Goal: Task Accomplishment & Management: Manage account settings

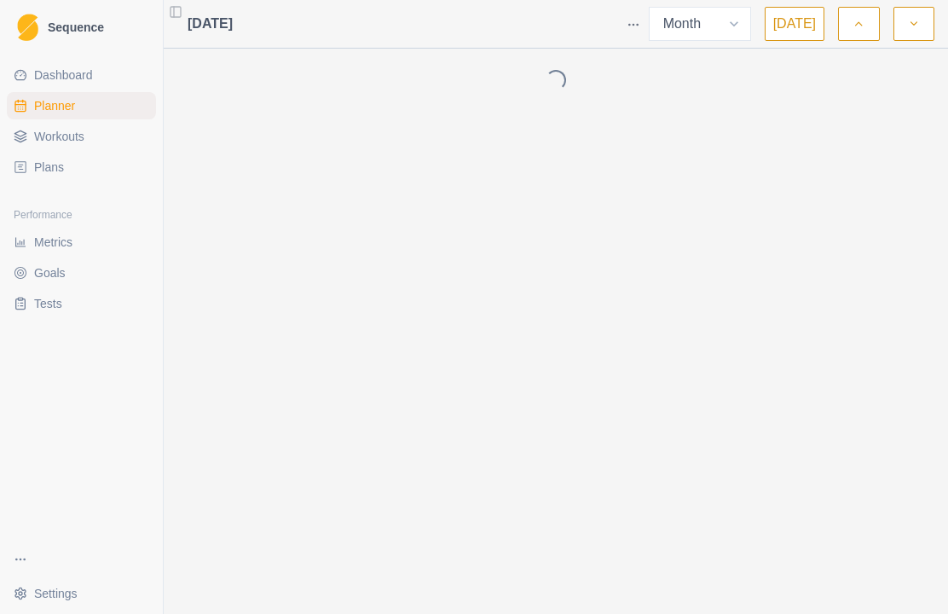
select select "month"
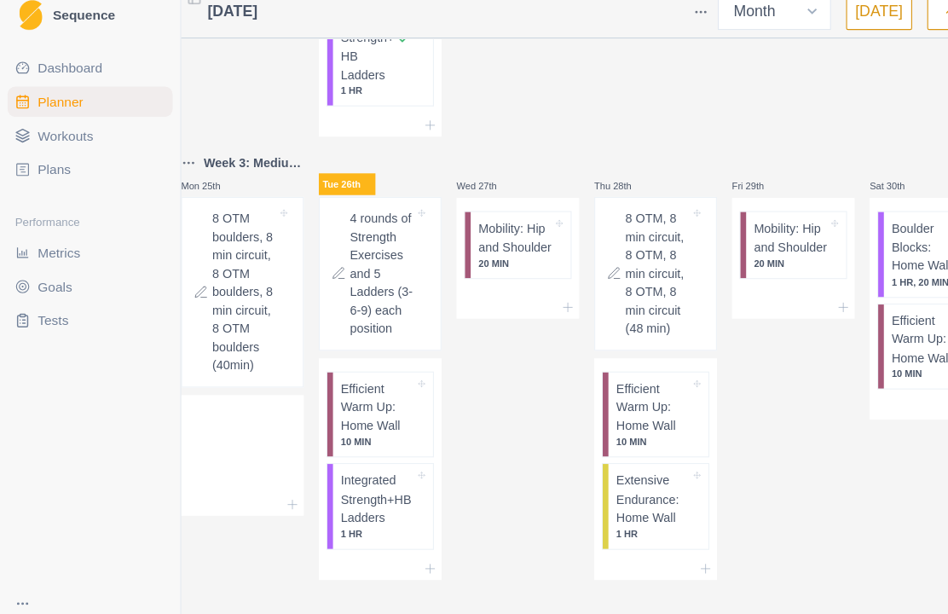
scroll to position [59, 0]
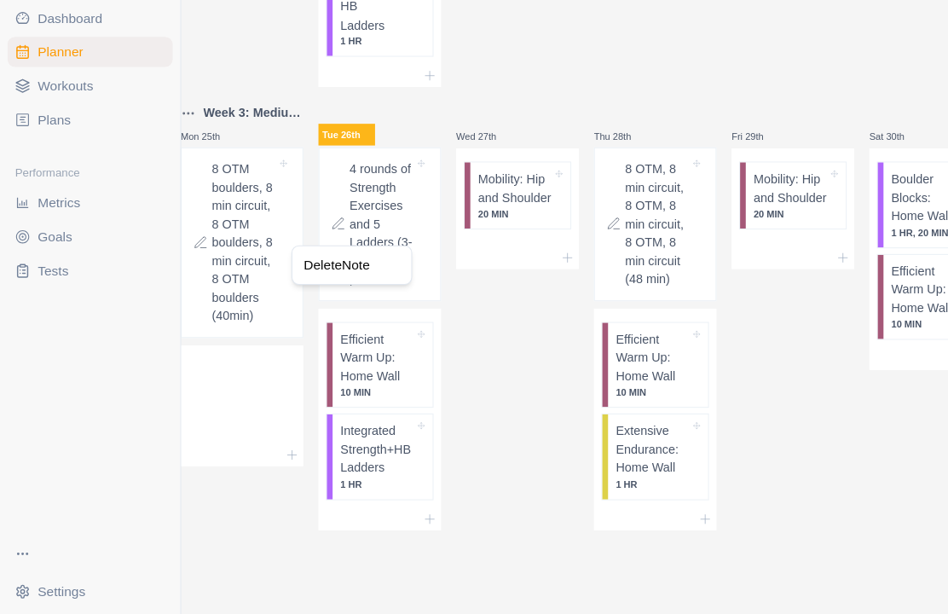
click at [466, 362] on html "Sequence Dashboard Planner Workouts Plans Performance Metrics Goals Tests Setti…" at bounding box center [474, 307] width 948 height 614
click at [373, 359] on p "Efficient Warm Up: Home Wall" at bounding box center [341, 382] width 67 height 50
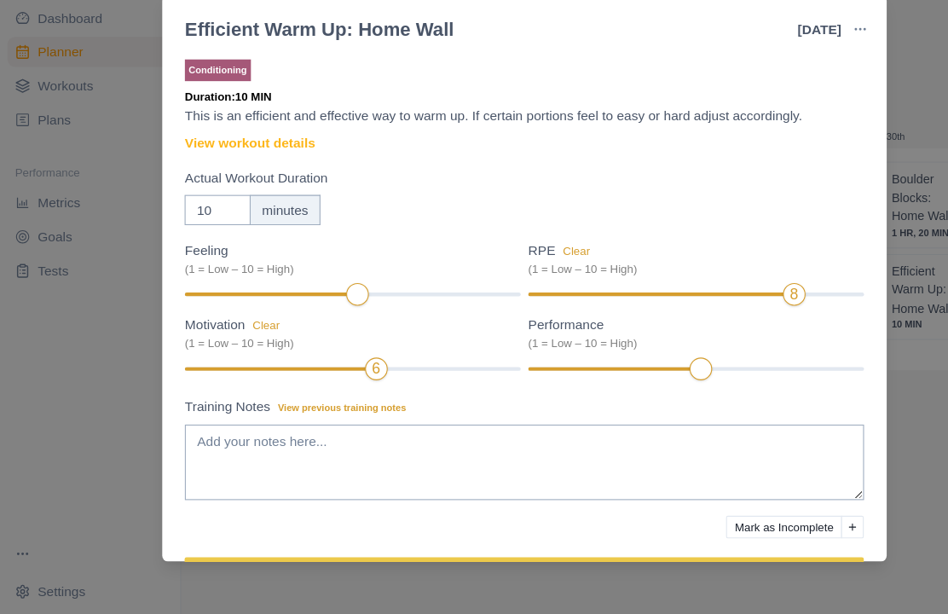
click at [314, 344] on div "Motivation Clear (1 = Low – 10 = High) 6" at bounding box center [319, 374] width 304 height 61
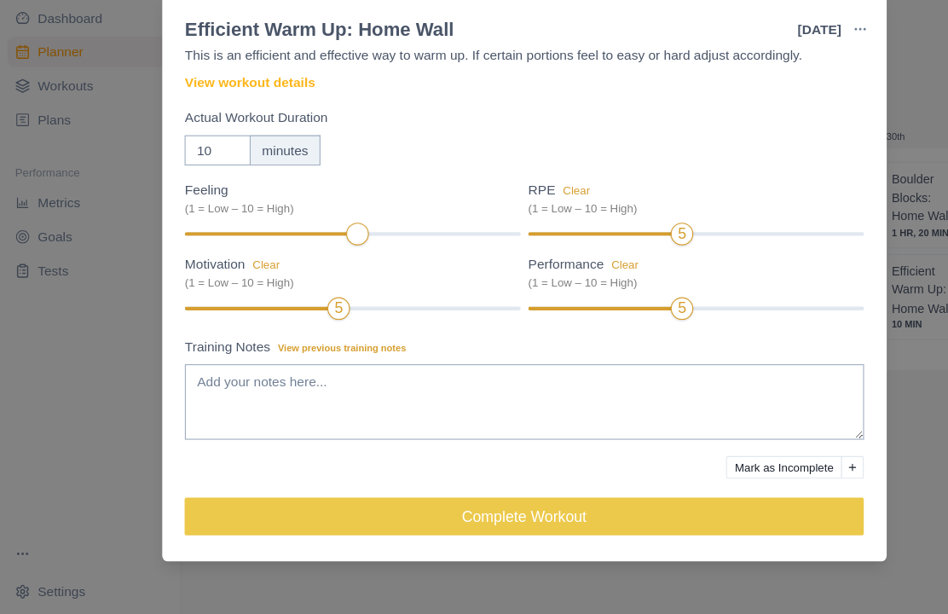
scroll to position [55, 0]
click at [544, 508] on button "Complete Workout" at bounding box center [474, 525] width 614 height 34
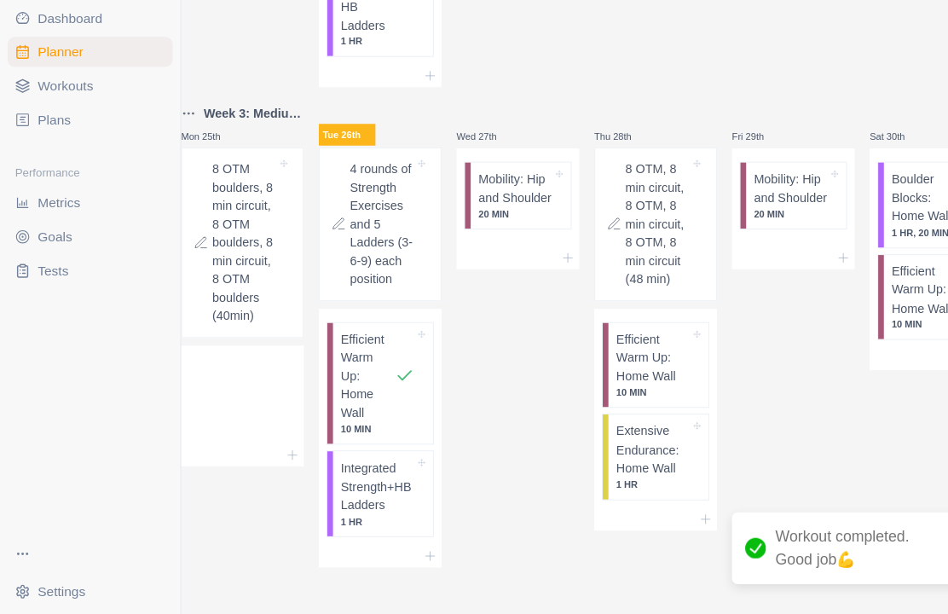
click at [367, 473] on p "Integrated Strength+HB Ladders" at bounding box center [341, 498] width 67 height 50
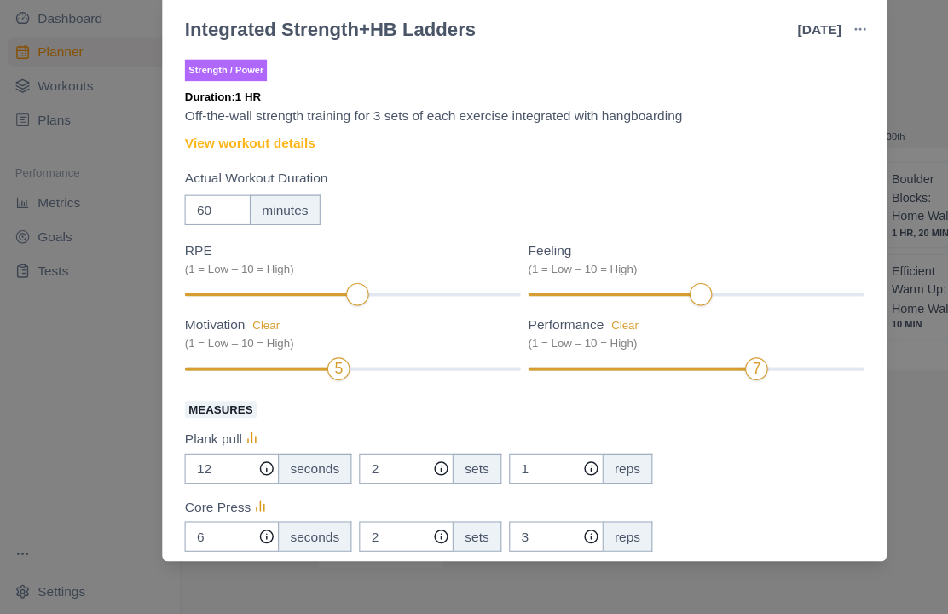
click at [654, 344] on div "Performance Clear (1 = Low – 10 = High) 7" at bounding box center [630, 374] width 304 height 61
click at [343, 319] on div at bounding box center [319, 325] width 304 height 12
click at [370, 319] on div "6" at bounding box center [319, 325] width 304 height 12
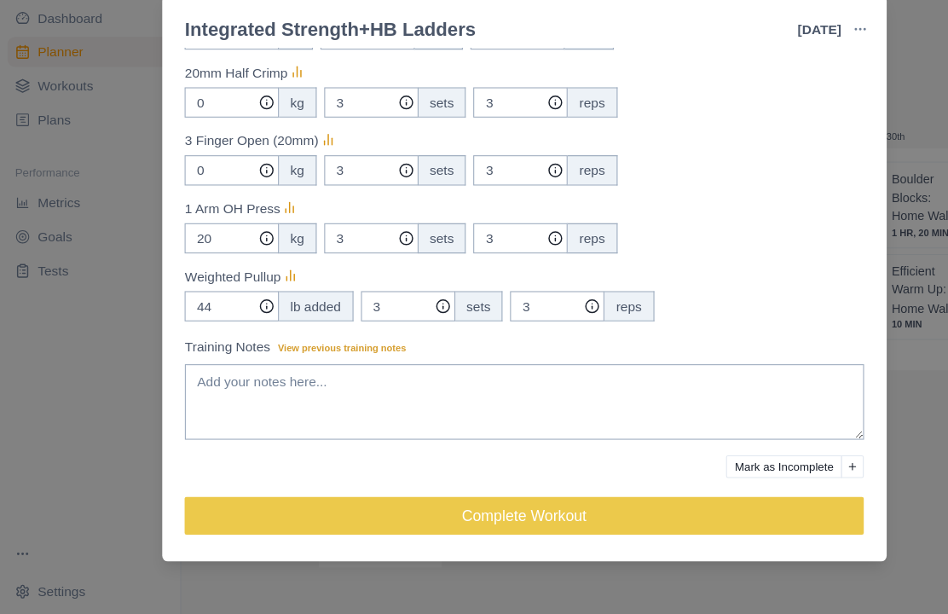
scroll to position [577, 0]
click at [662, 508] on button "Complete Workout" at bounding box center [474, 525] width 614 height 34
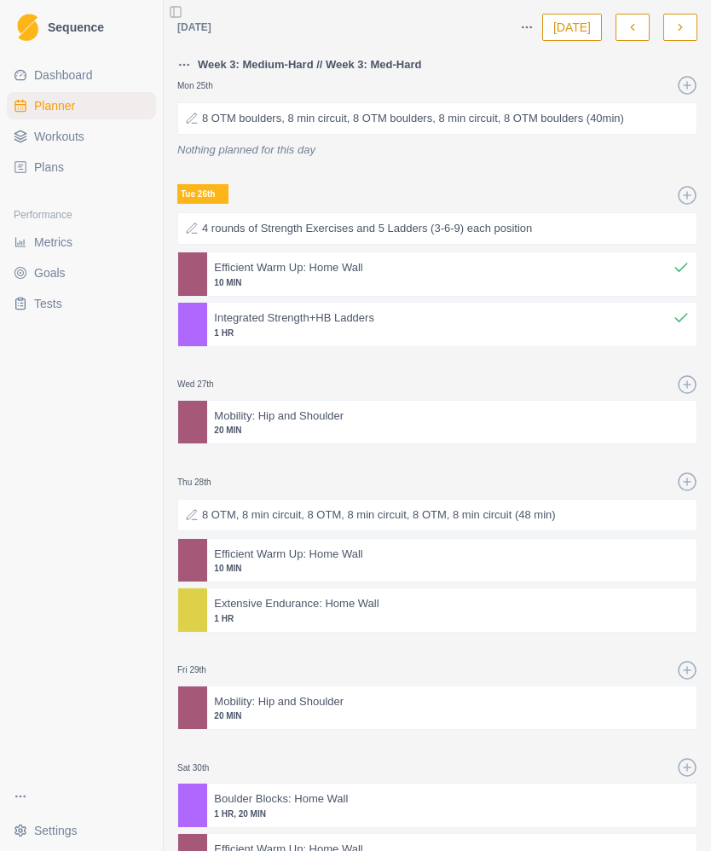
scroll to position [0, 0]
click at [670, 36] on button "button" at bounding box center [680, 27] width 34 height 27
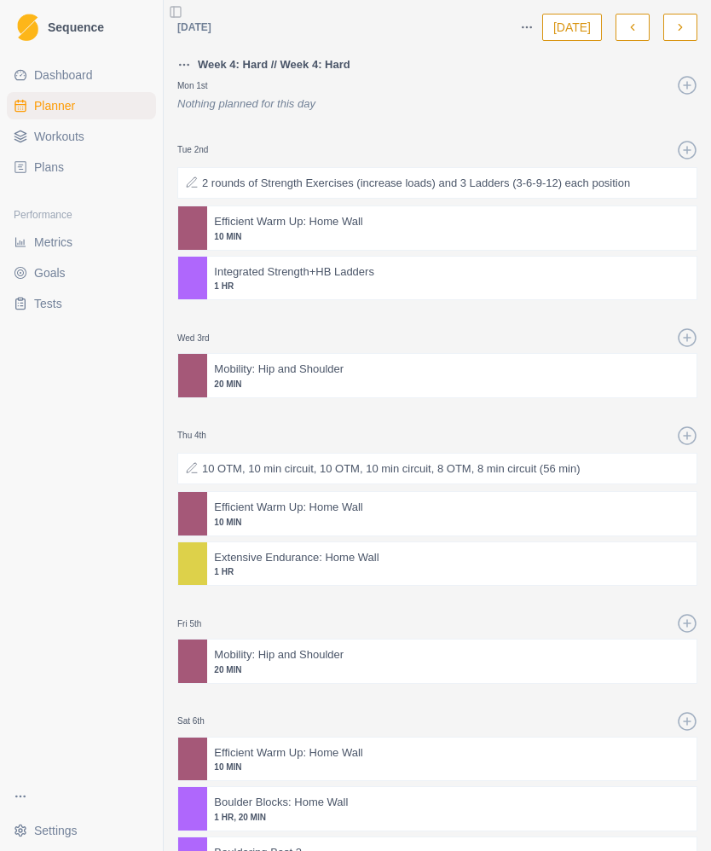
click at [600, 282] on p "1 HR" at bounding box center [452, 286] width 476 height 13
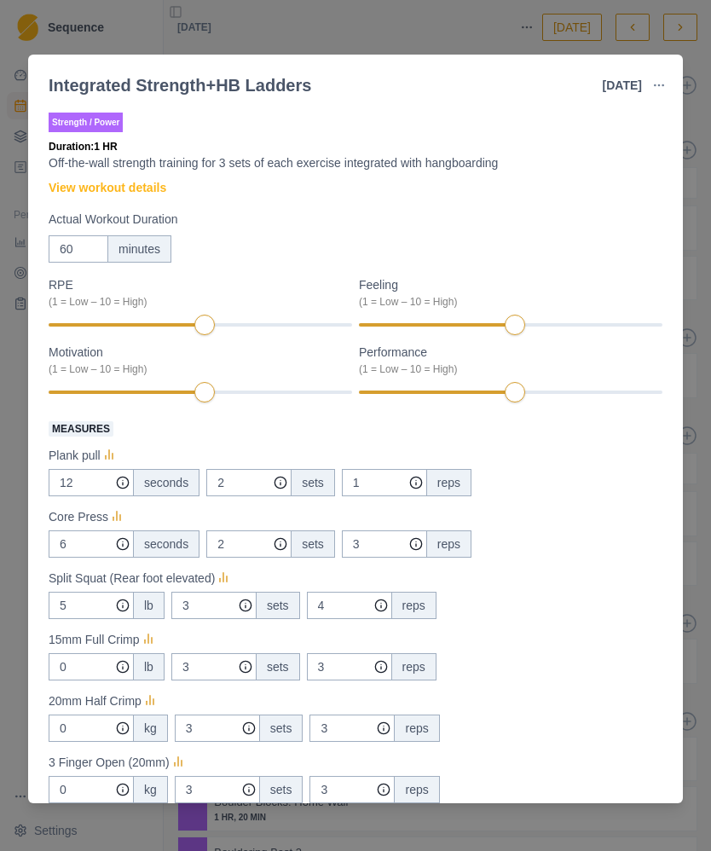
click at [110, 185] on link "View workout details" at bounding box center [108, 188] width 118 height 18
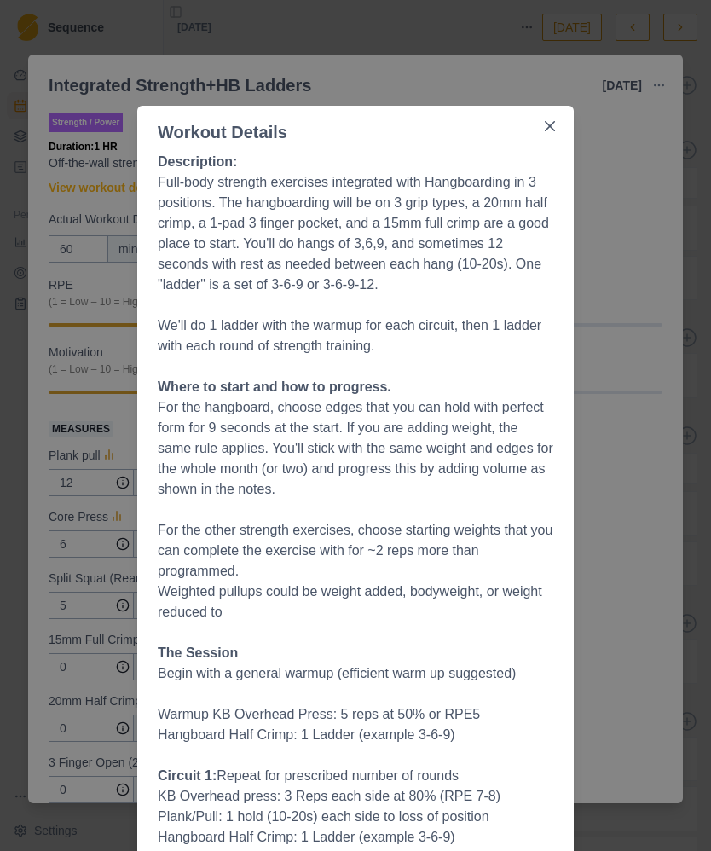
click at [551, 134] on button "Close" at bounding box center [549, 126] width 27 height 27
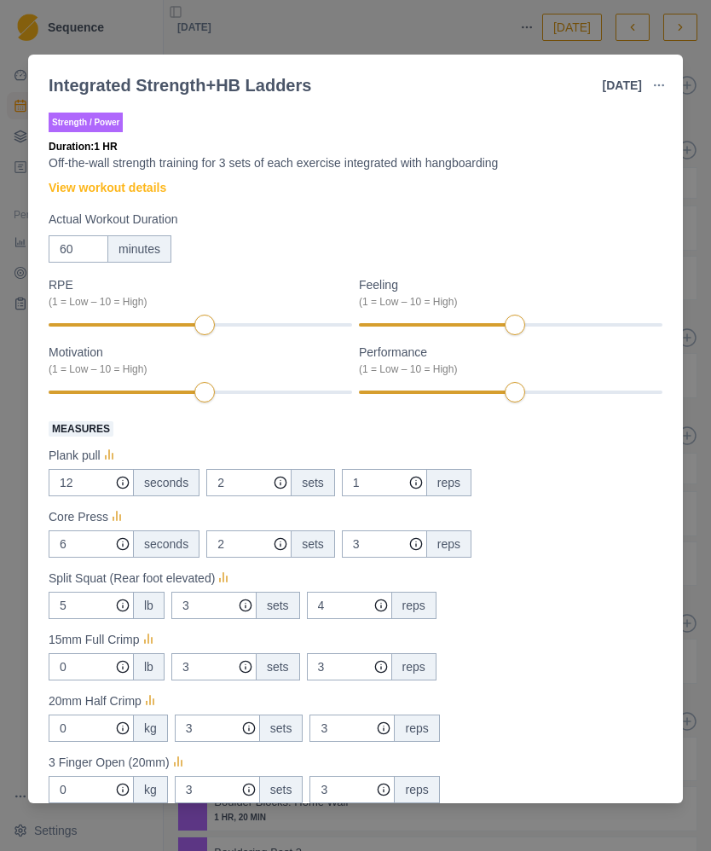
click at [699, 468] on div "Integrated Strength+HB Ladders [DATE] Link To Goal View Workout Metrics Edit Or…" at bounding box center [355, 425] width 711 height 851
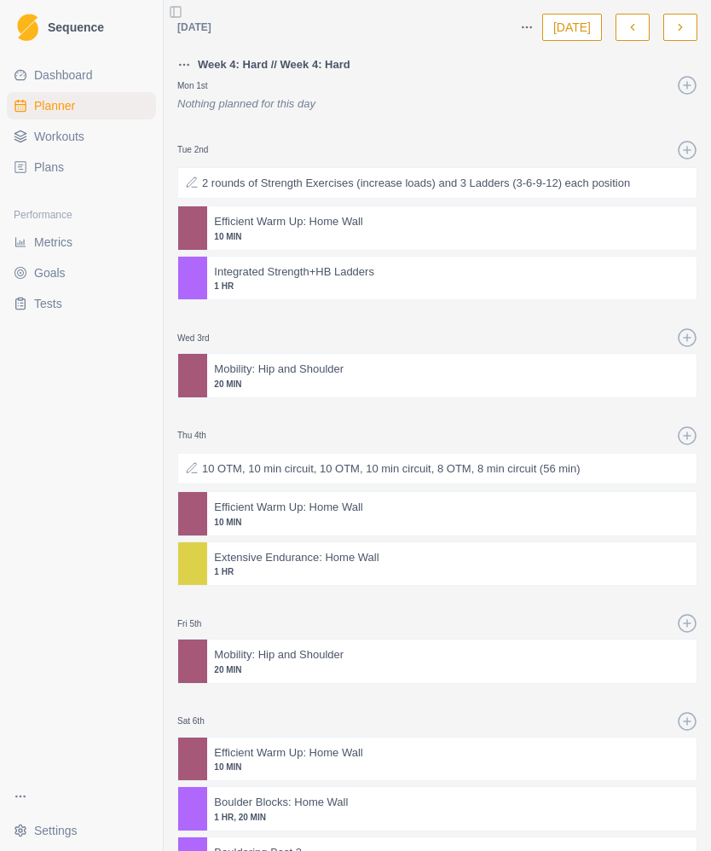
select select "month"
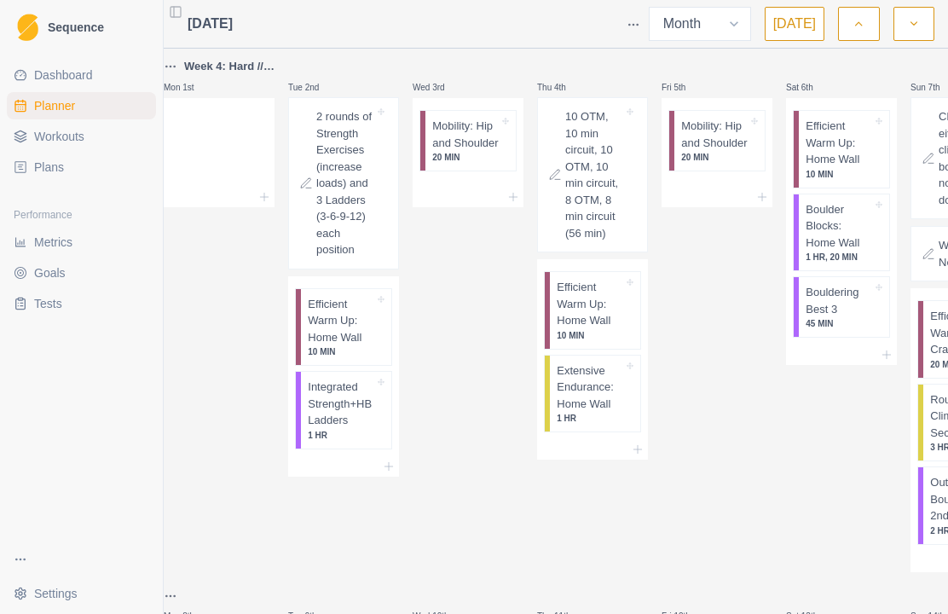
click at [370, 205] on p "2 rounds of Strength Exercises (increase loads) and 3 Ladders (3-6-9-12) each p…" at bounding box center [345, 183] width 58 height 150
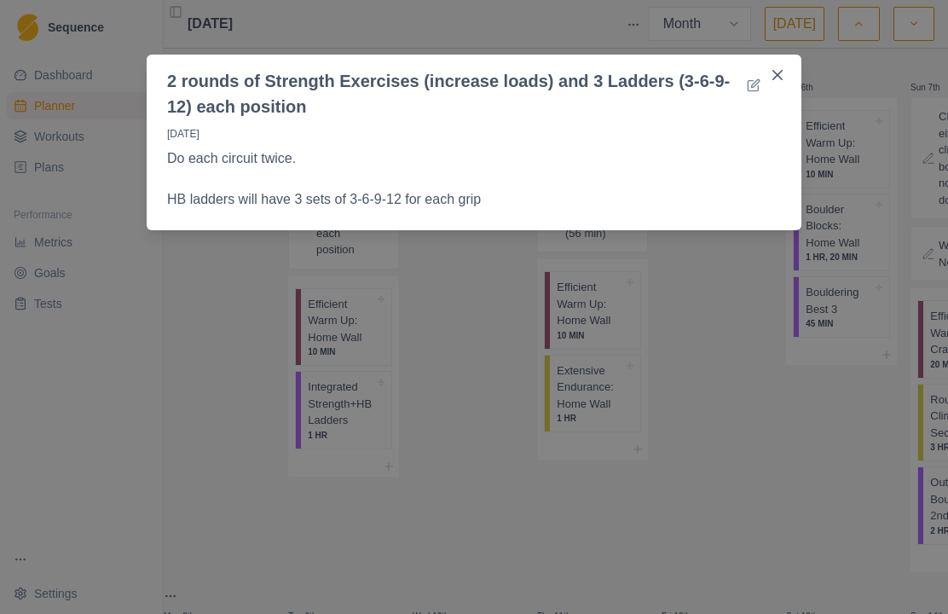
click at [771, 71] on button "Close" at bounding box center [777, 74] width 27 height 27
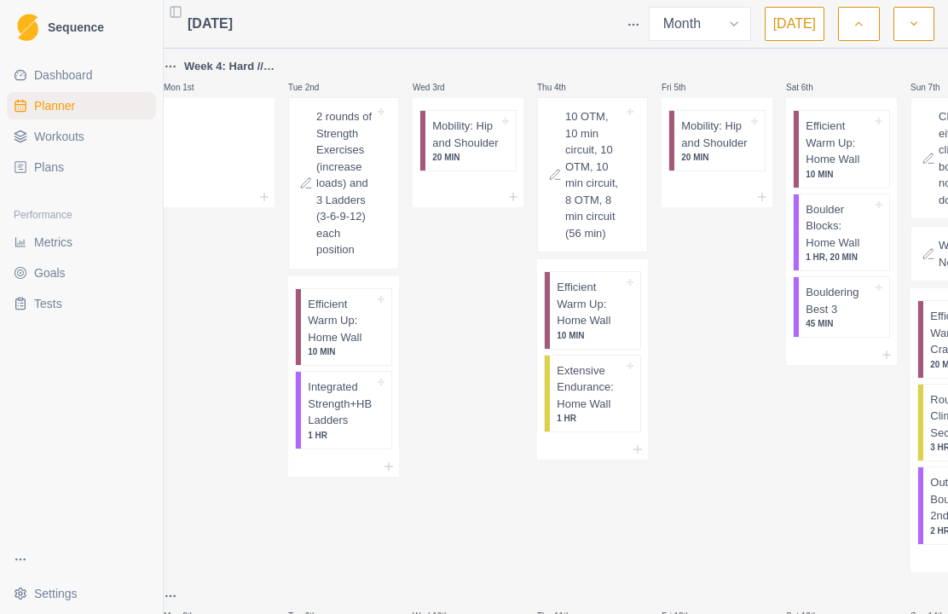
click at [889, 361] on div at bounding box center [841, 355] width 111 height 20
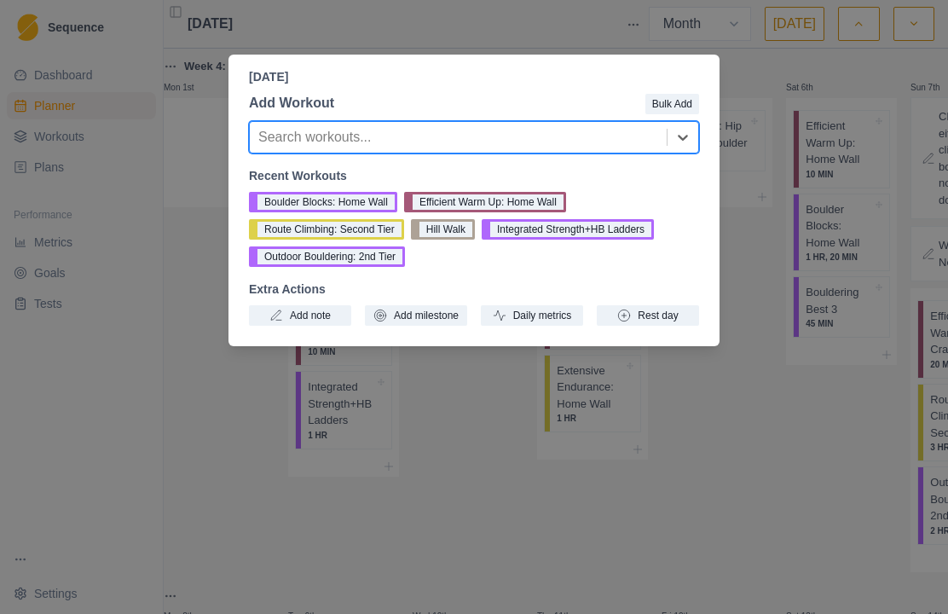
click at [788, 339] on div "[DATE] Add Workout Bulk Add option , selected. Select is focused ,type to refin…" at bounding box center [474, 307] width 948 height 614
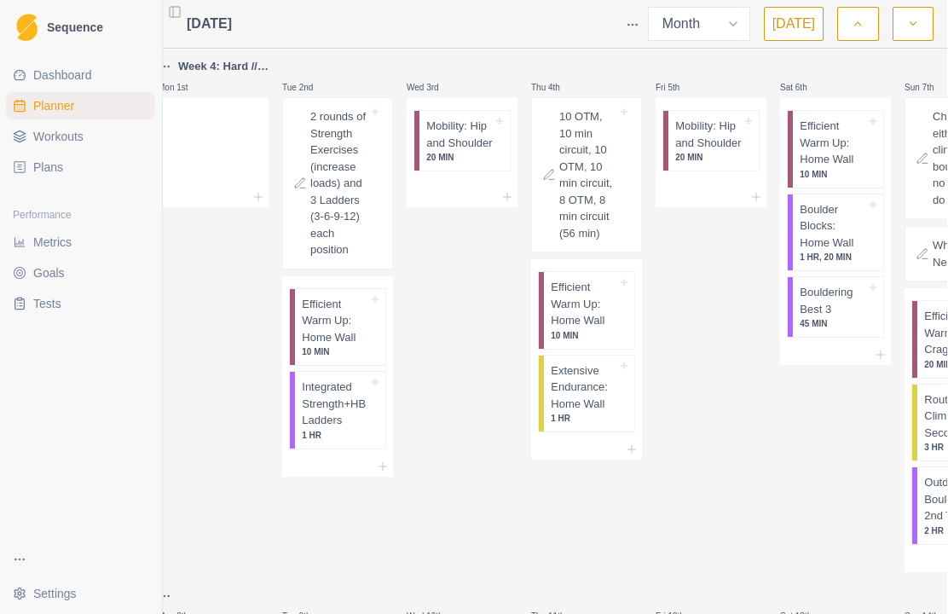
scroll to position [0, 6]
click at [46, 178] on link "Plans" at bounding box center [81, 167] width 149 height 27
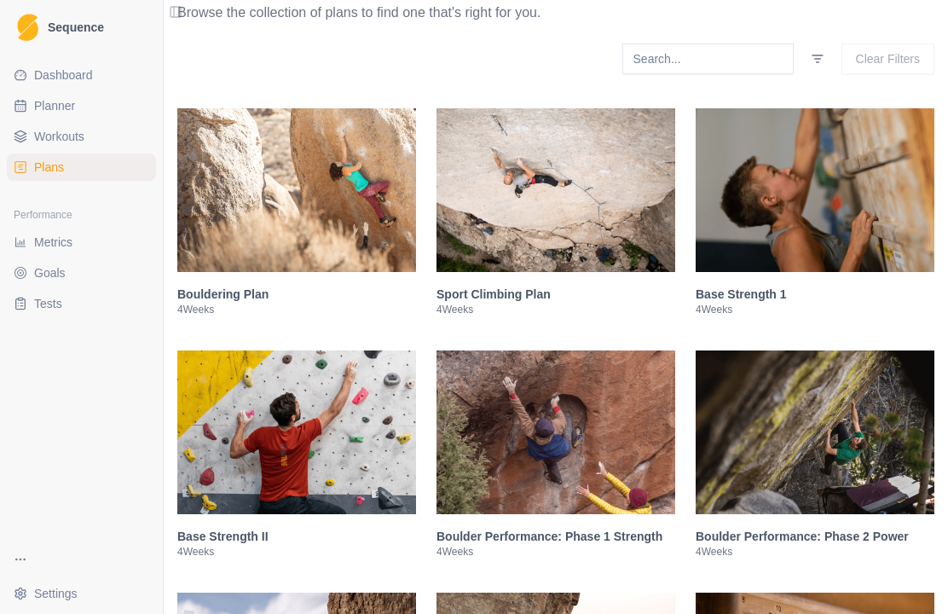
scroll to position [256, 0]
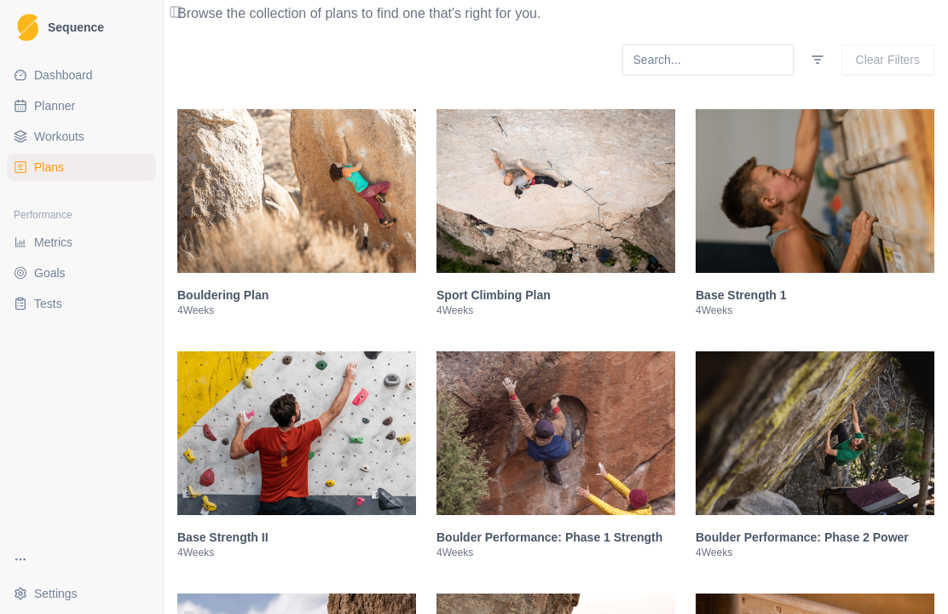
click at [495, 317] on p "4 Weeks" at bounding box center [556, 311] width 239 height 14
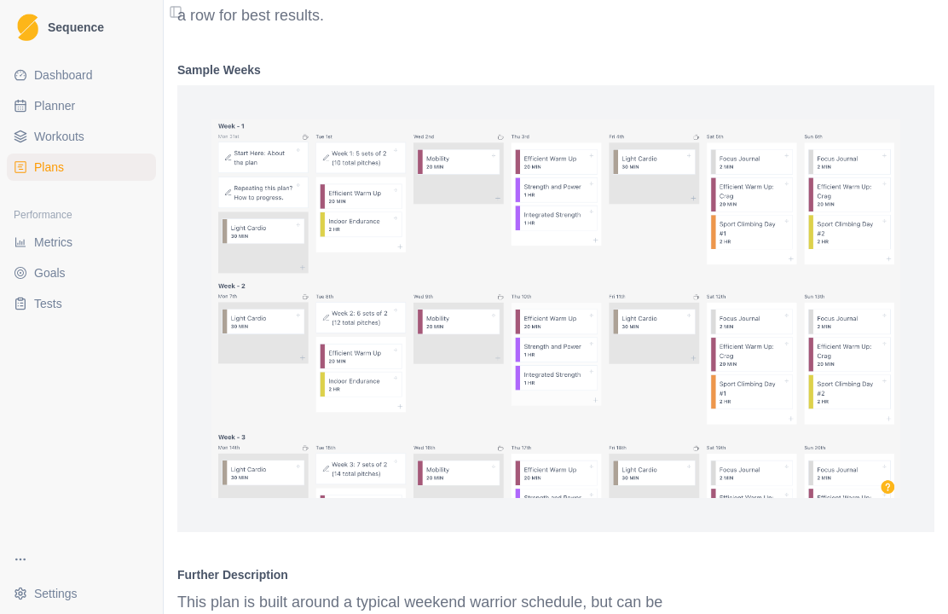
scroll to position [1160, 0]
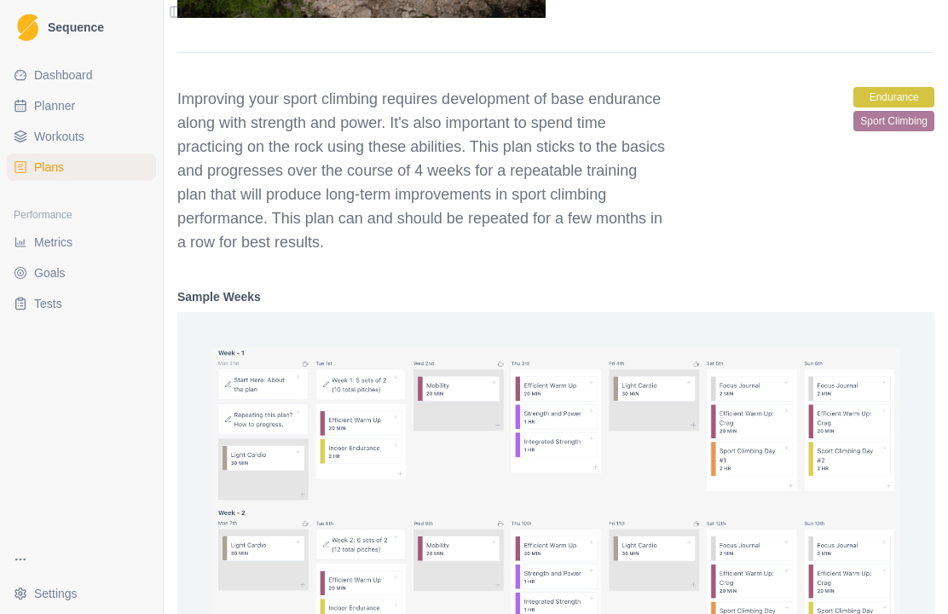
click at [875, 305] on h4 "Sample Weeks" at bounding box center [555, 296] width 757 height 17
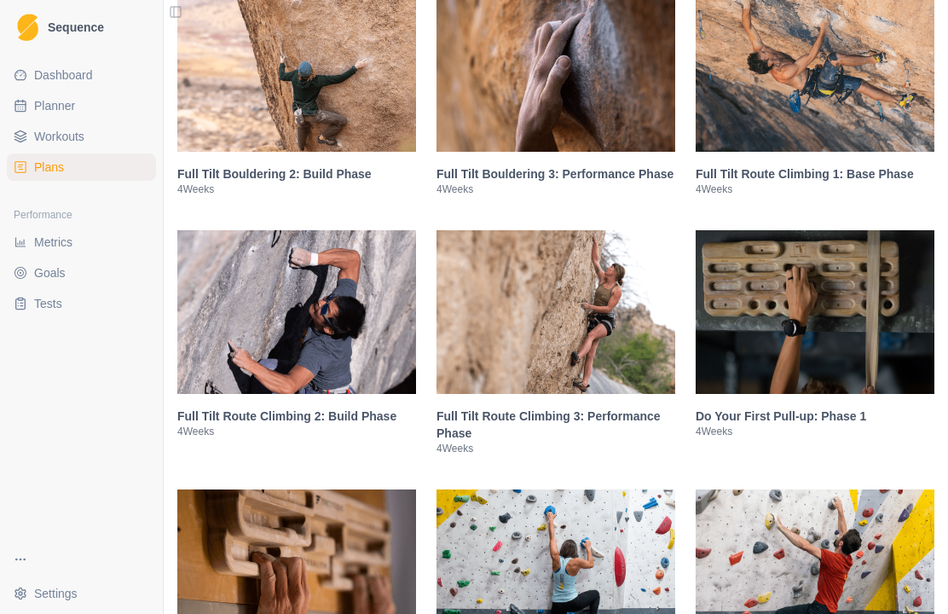
scroll to position [3265, 0]
click at [867, 196] on p "4 Weeks" at bounding box center [815, 189] width 239 height 14
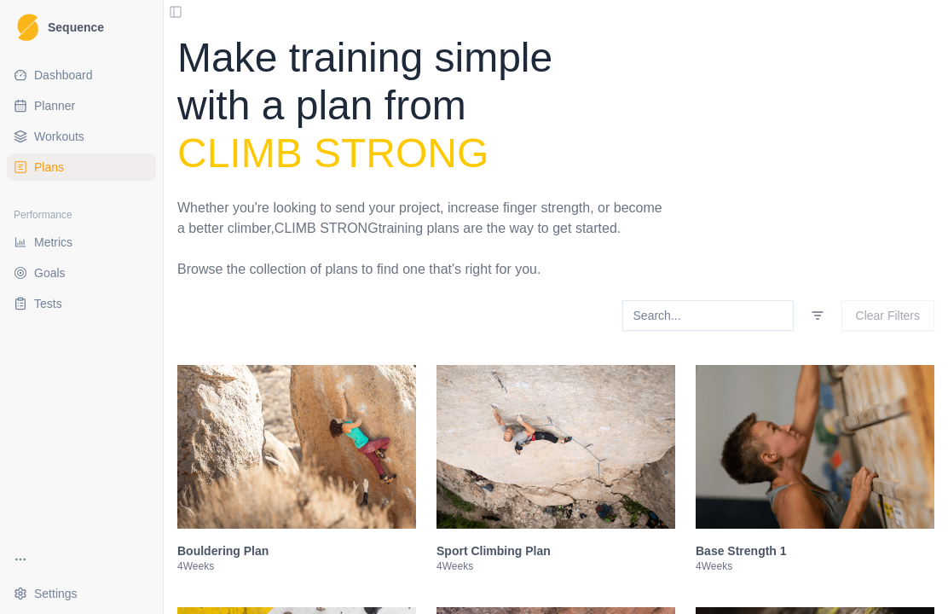
scroll to position [0, 0]
